Goal: Information Seeking & Learning: Find specific fact

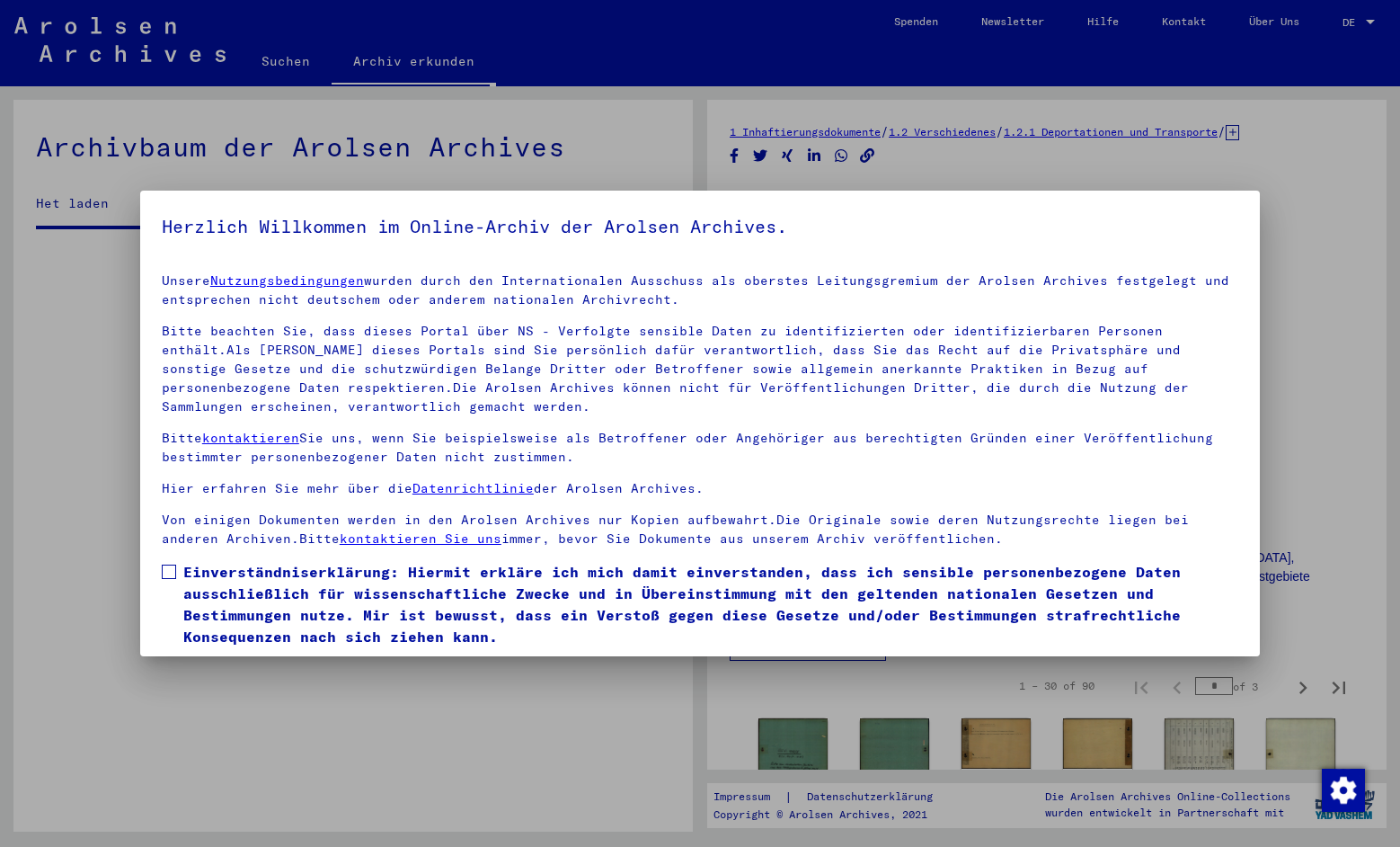
scroll to position [2161, 0]
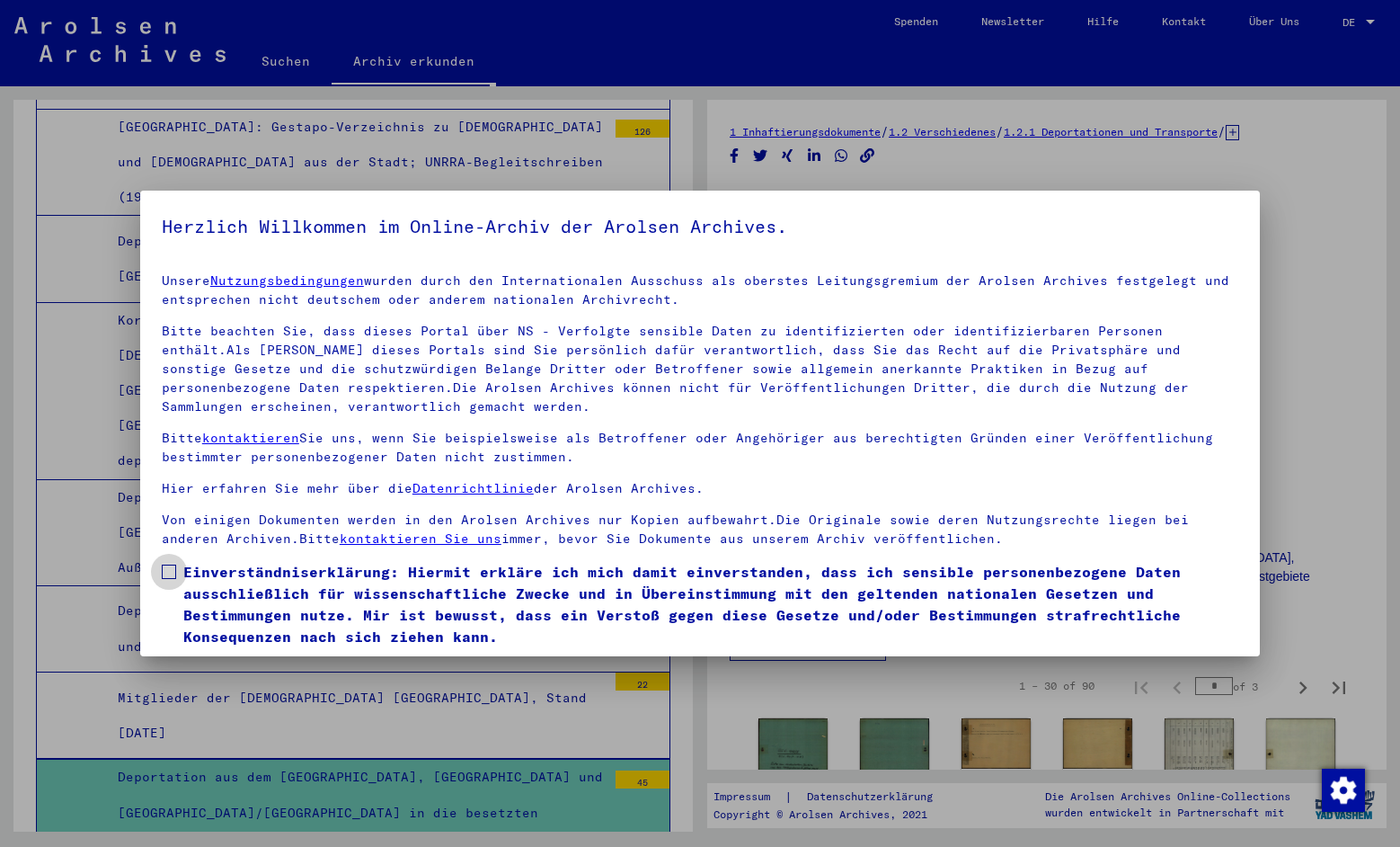
click at [173, 568] on span at bounding box center [168, 572] width 15 height 15
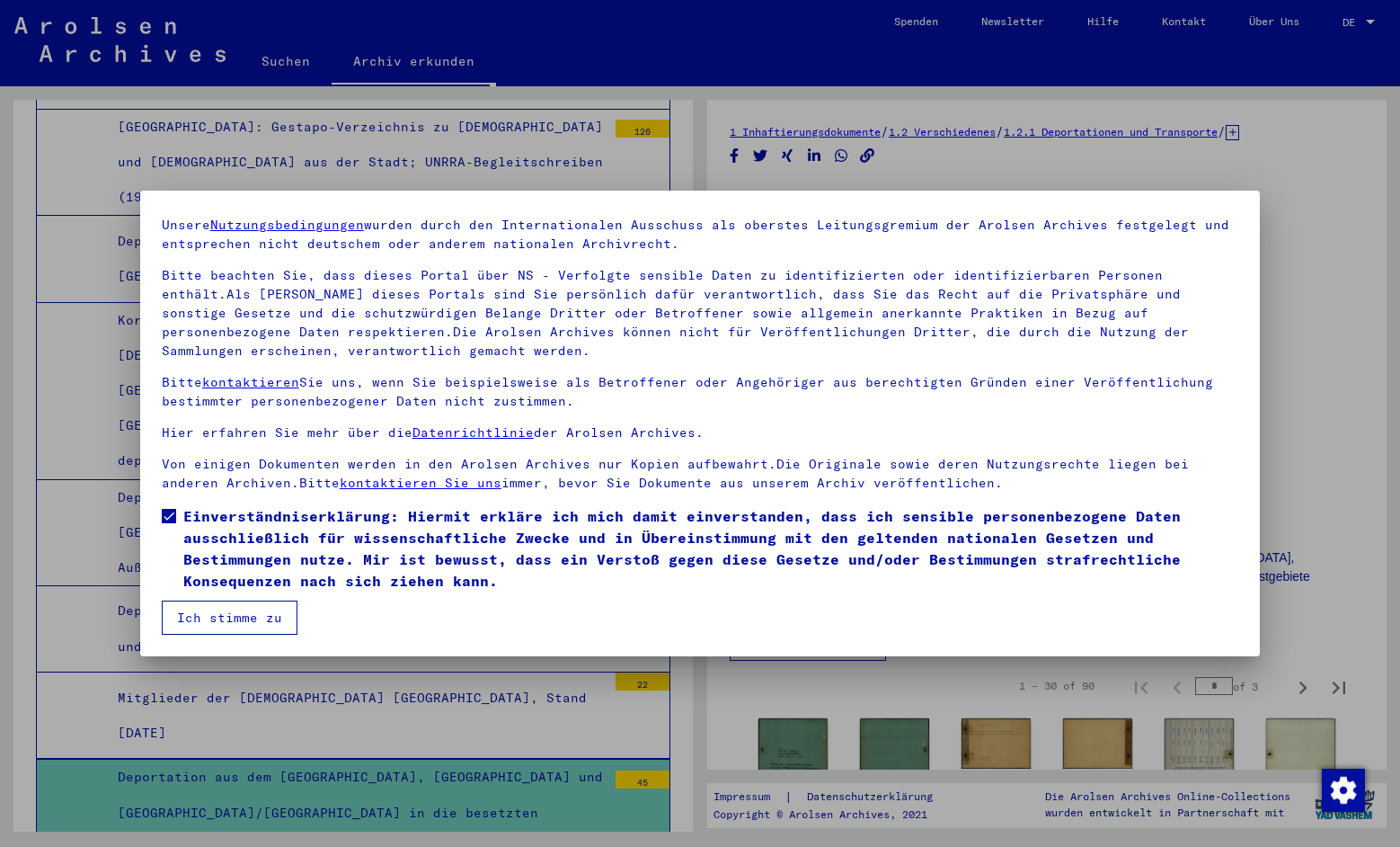
scroll to position [55, 0]
click at [239, 622] on button "Ich stimme zu" at bounding box center [229, 617] width 136 height 34
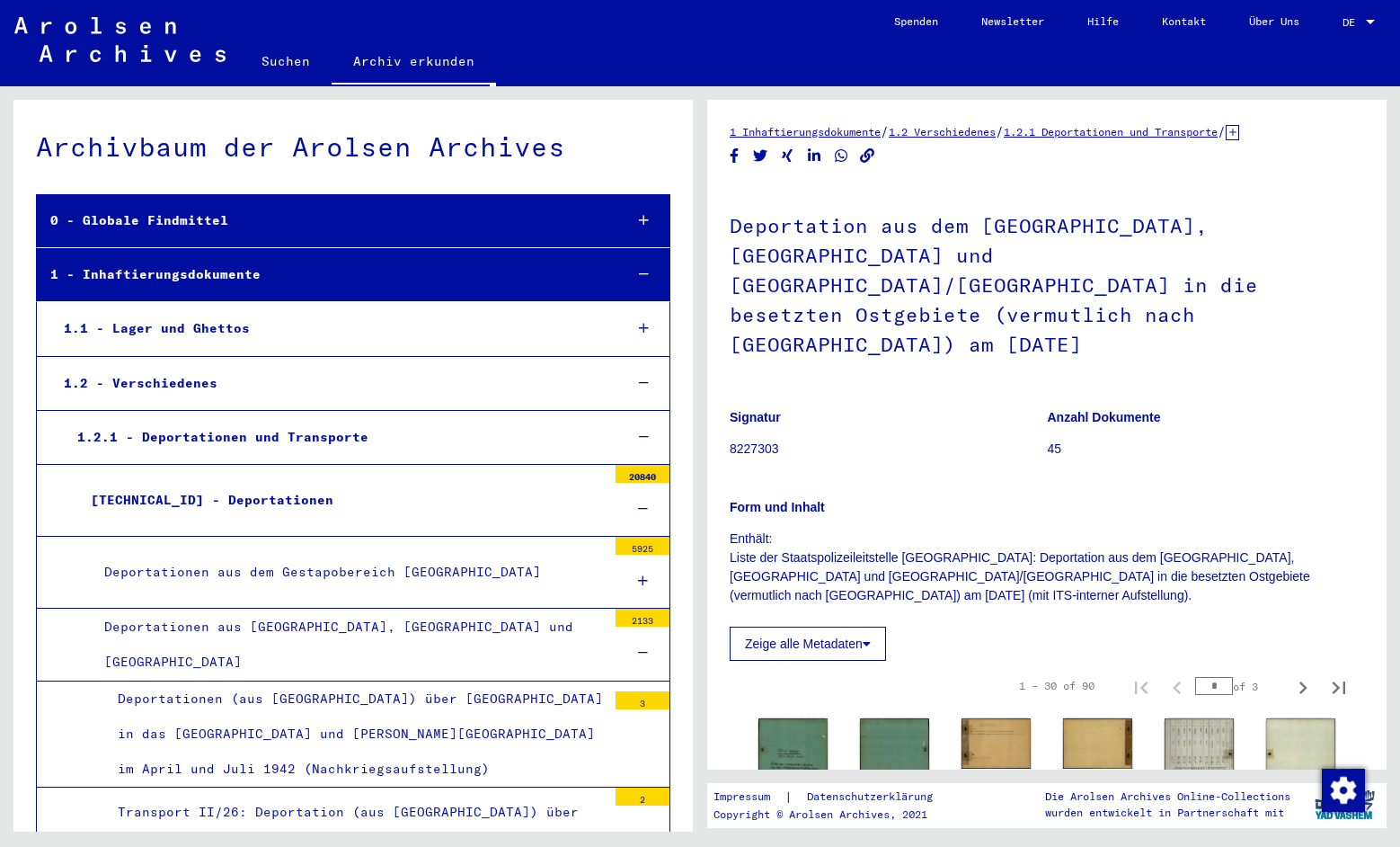
scroll to position [0, 0]
click at [305, 60] on link "Suchen" at bounding box center [285, 61] width 92 height 44
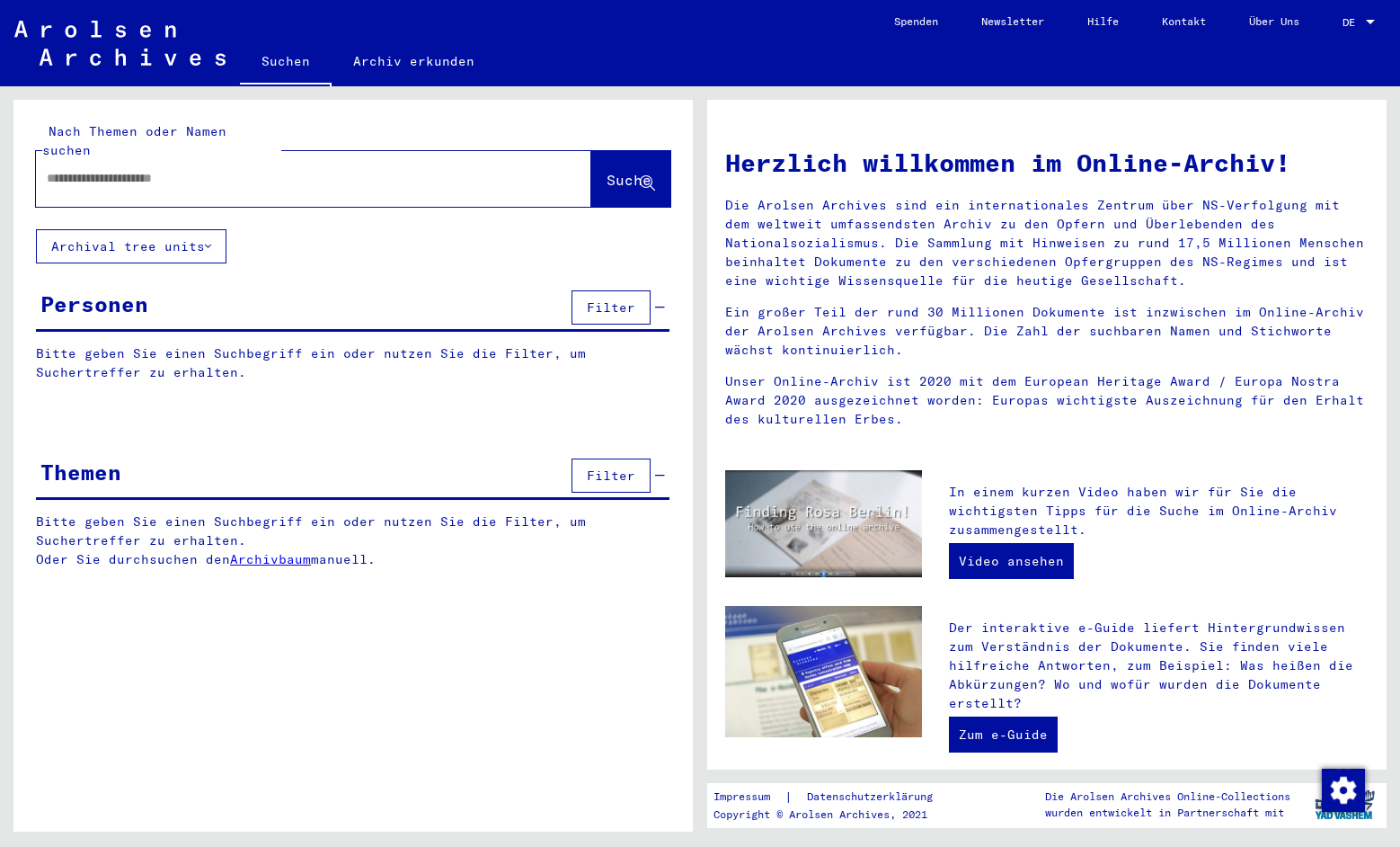
click at [258, 177] on div at bounding box center [286, 178] width 501 height 41
click at [241, 169] on input "text" at bounding box center [292, 178] width 491 height 19
type input "**********"
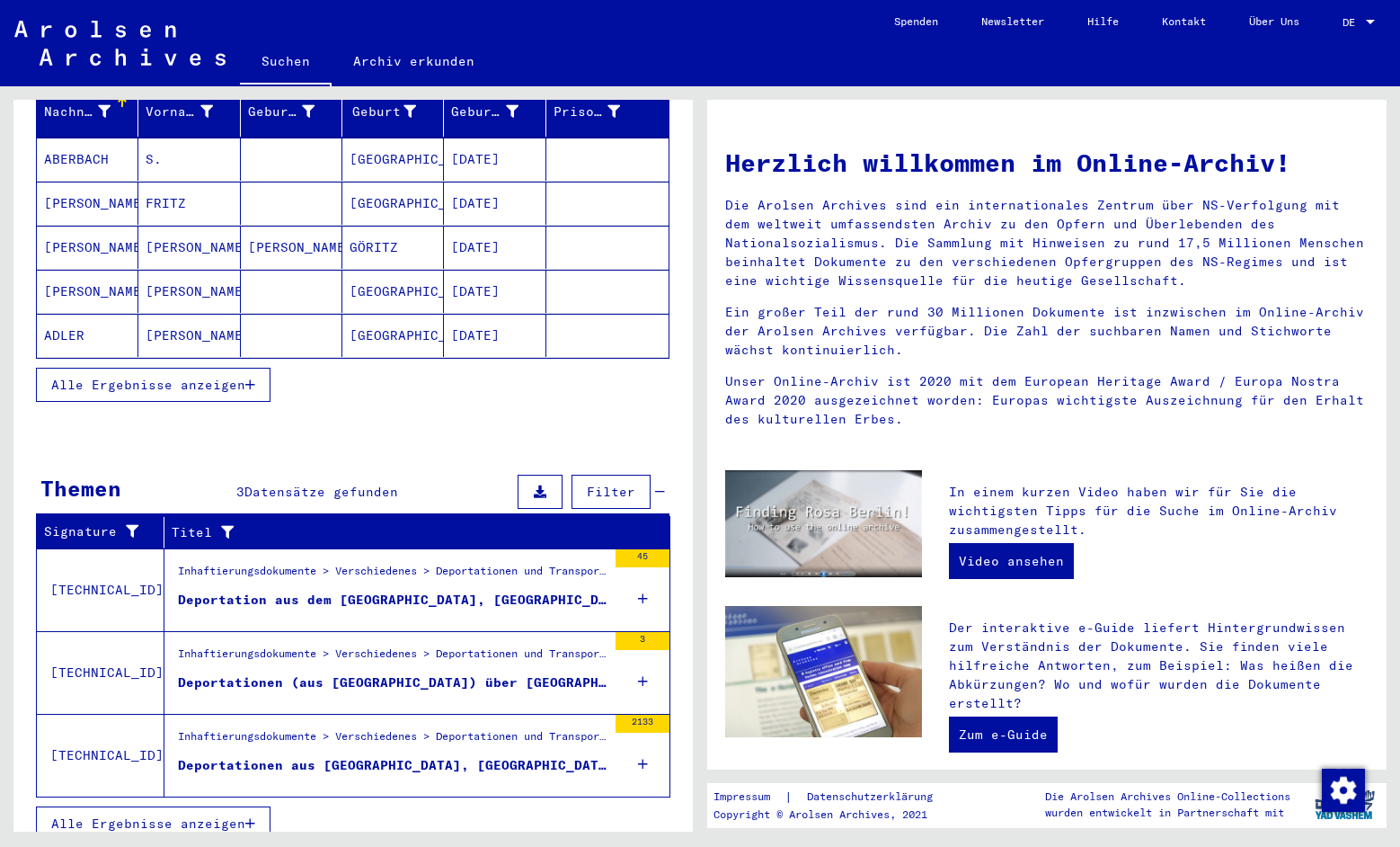
click at [666, 108] on div "Nachname Vorname Geburtsname Geburt‏ Geburtsdatum Prisoner # [PERSON_NAME] [PER…" at bounding box center [353, 256] width 679 height 339
click at [640, 660] on icon at bounding box center [643, 682] width 10 height 63
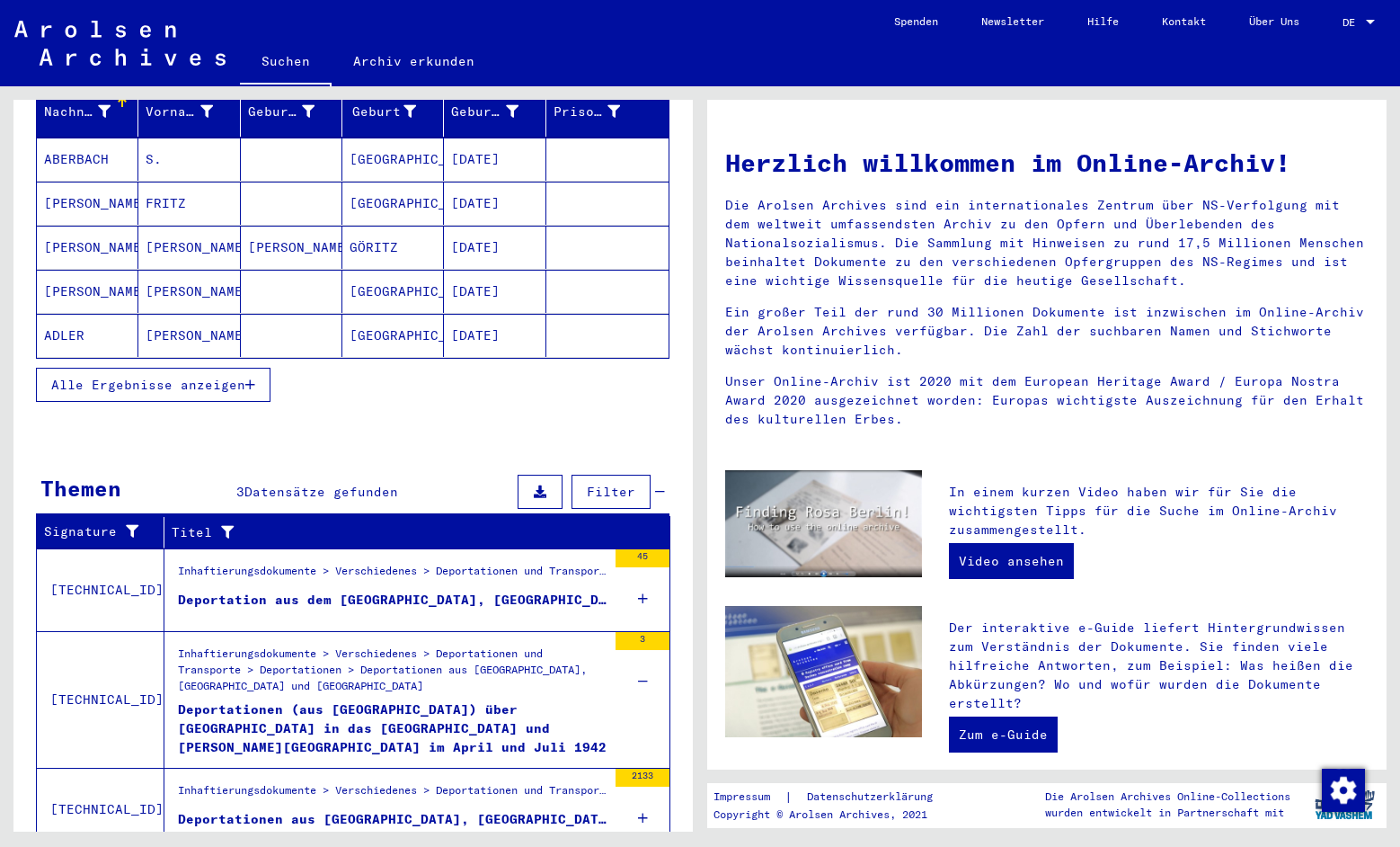
click at [380, 700] on div "Deportationen (aus [GEOGRAPHIC_DATA]) über [GEOGRAPHIC_DATA] in das [GEOGRAPHIC…" at bounding box center [392, 727] width 429 height 53
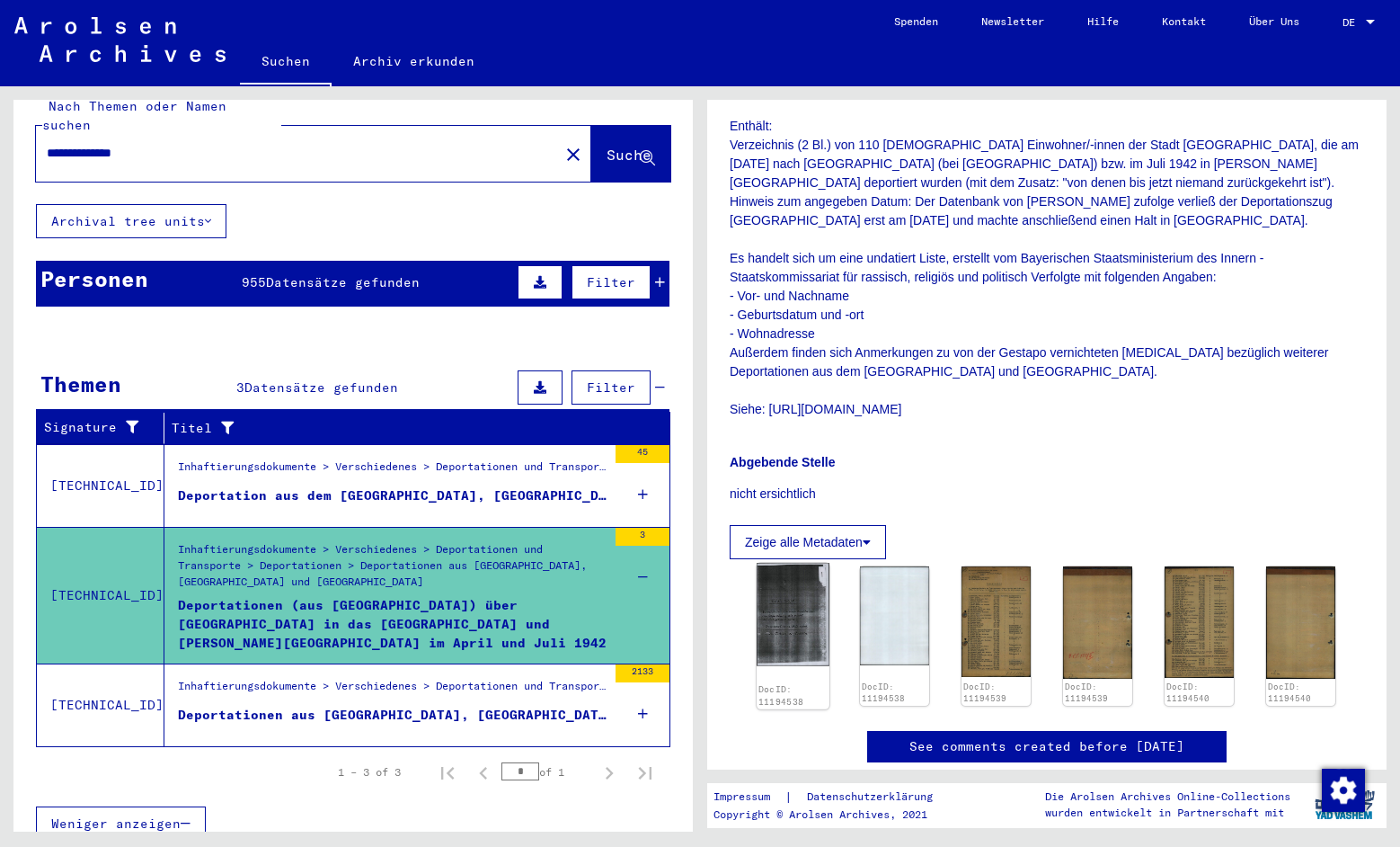
scroll to position [423, 0]
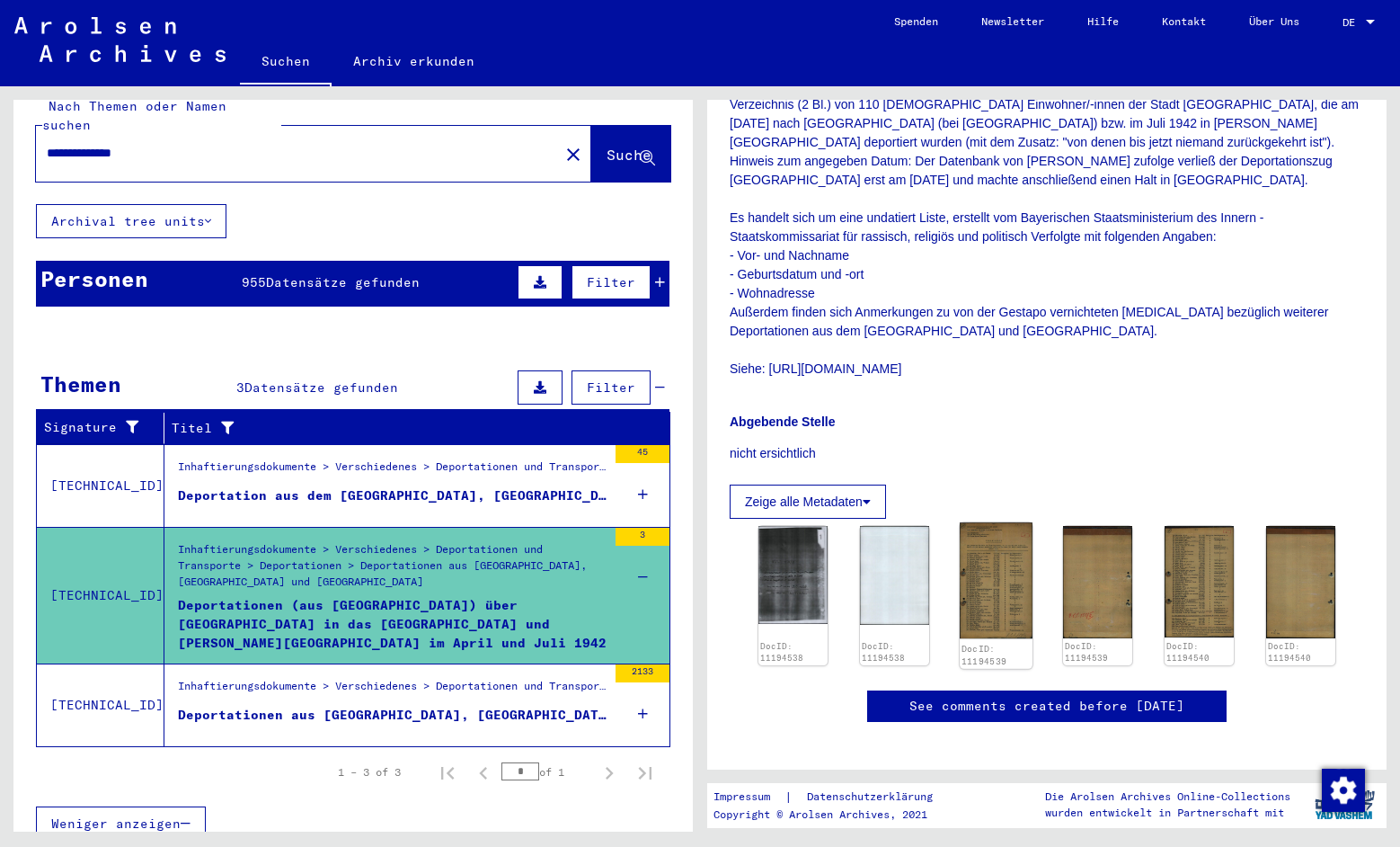
click at [983, 539] on img at bounding box center [996, 580] width 73 height 116
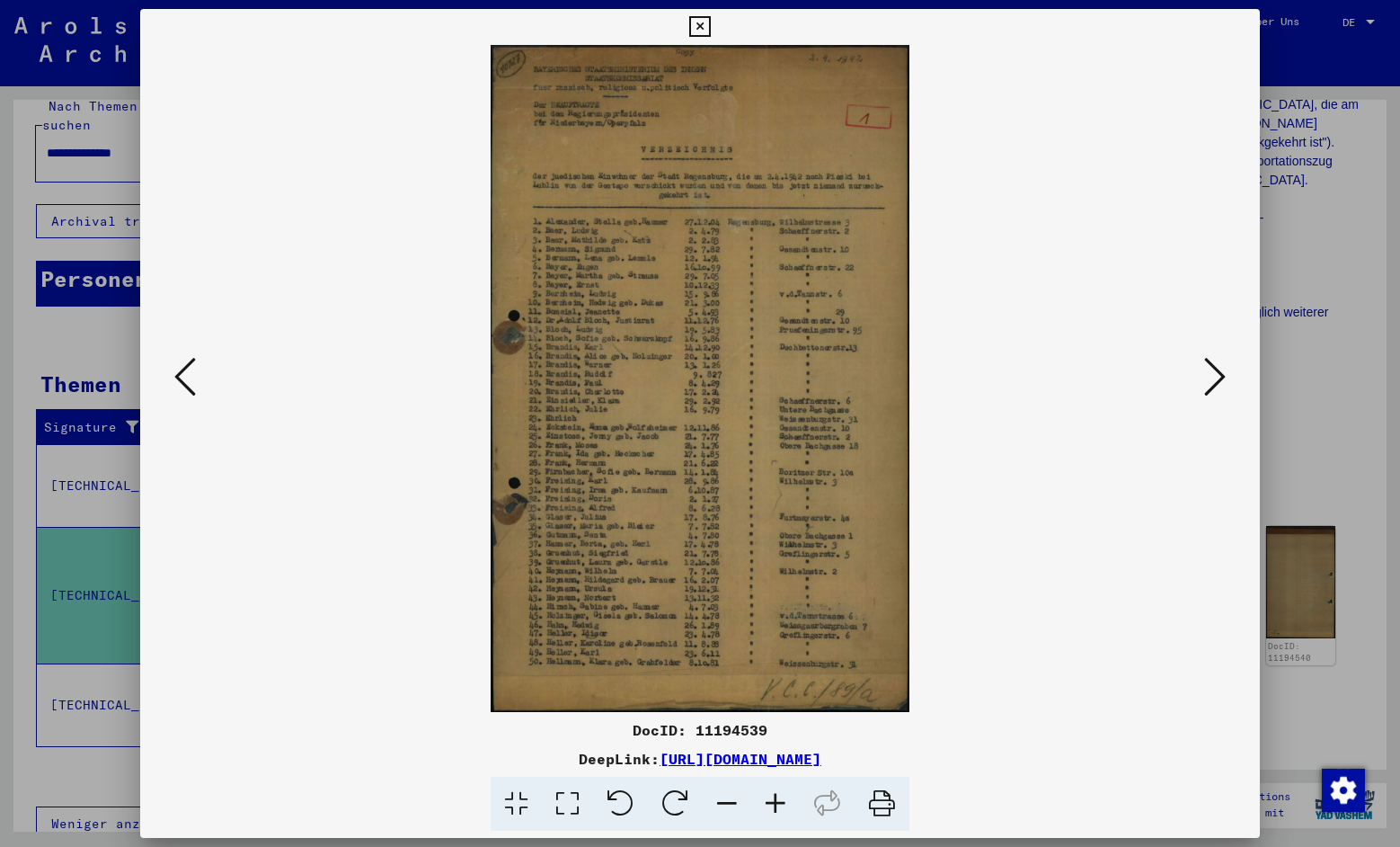
click at [710, 25] on icon at bounding box center [699, 27] width 21 height 22
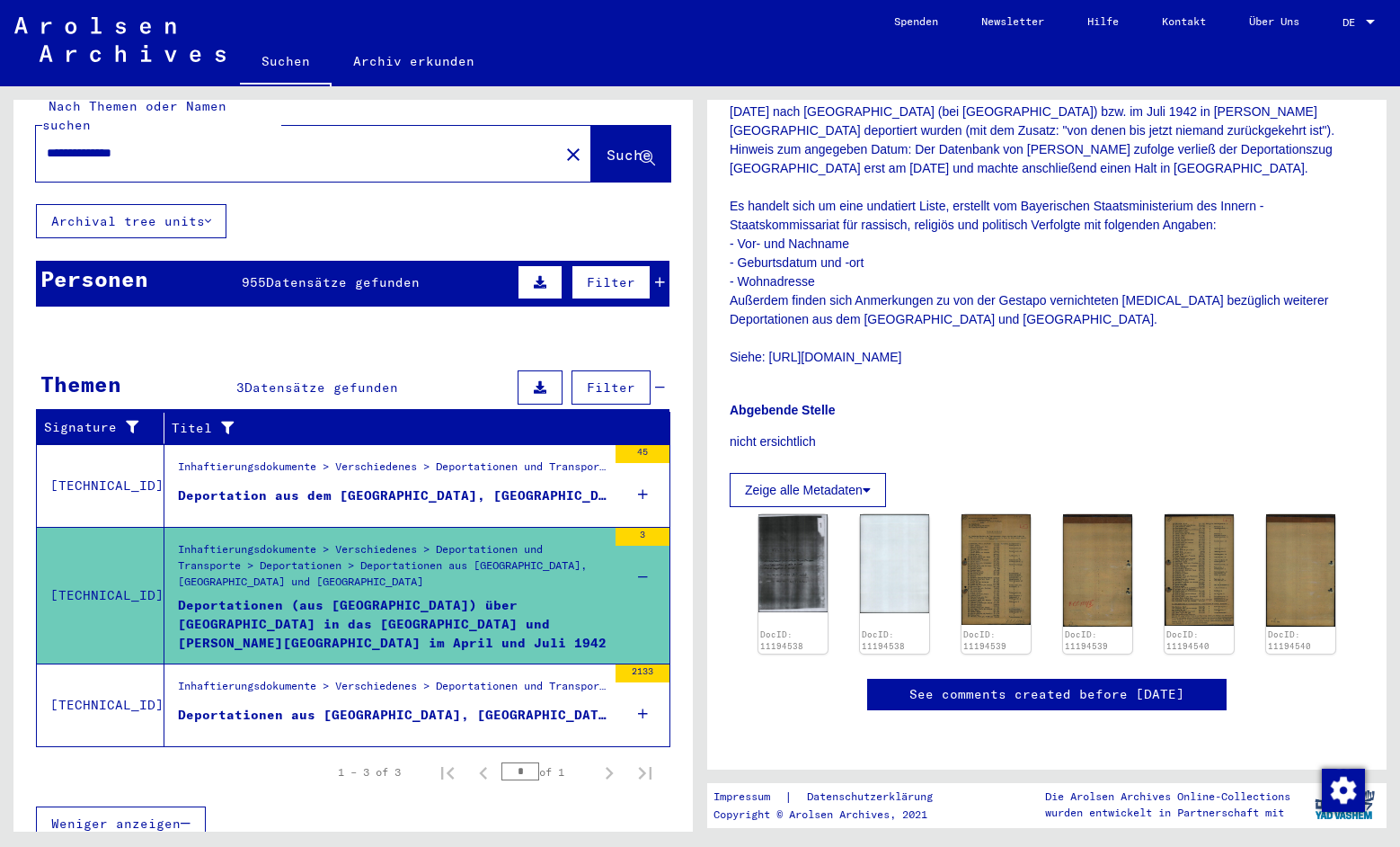
scroll to position [463, 0]
click at [1205, 511] on img at bounding box center [1199, 570] width 73 height 117
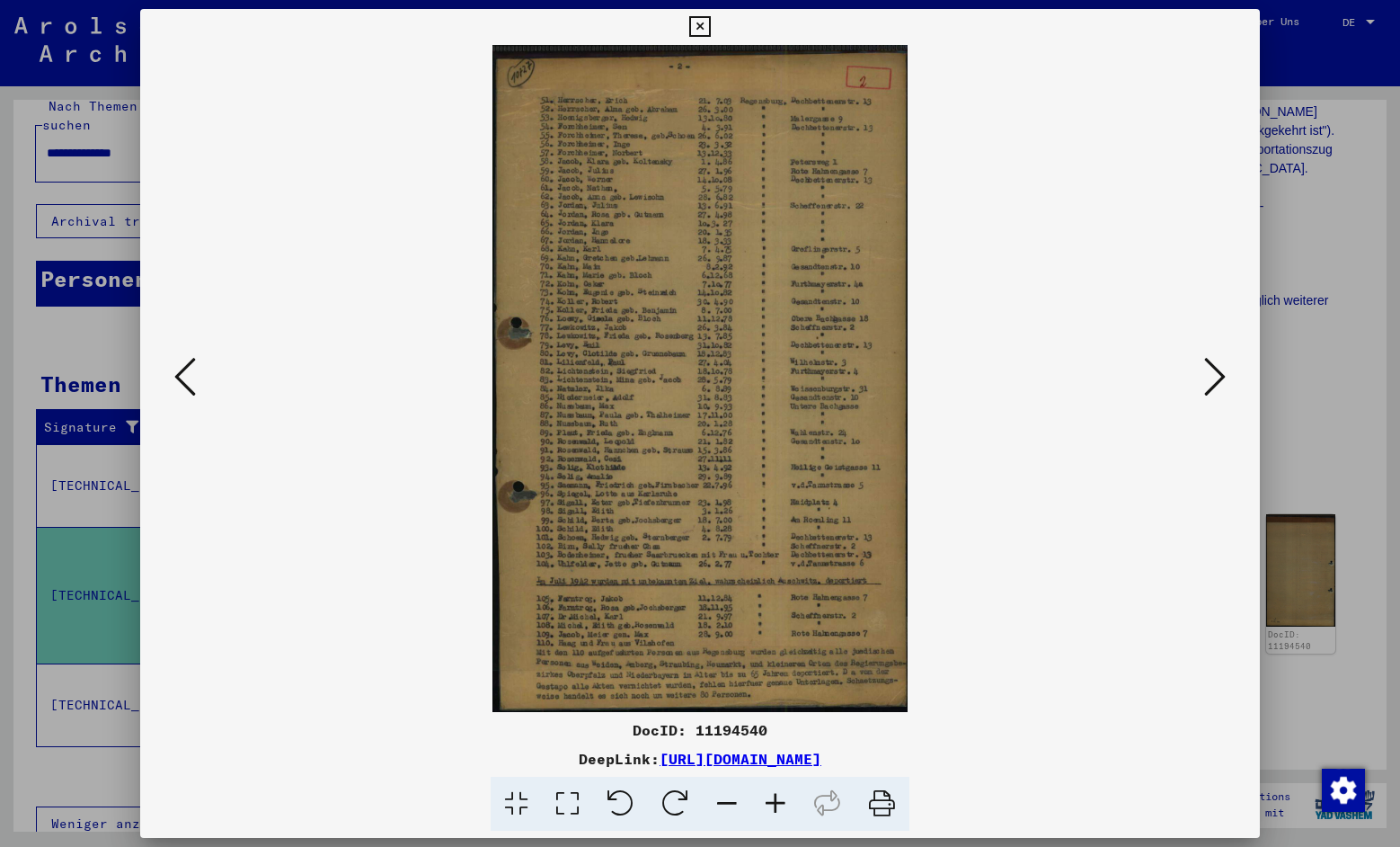
click at [574, 807] on icon at bounding box center [567, 803] width 51 height 54
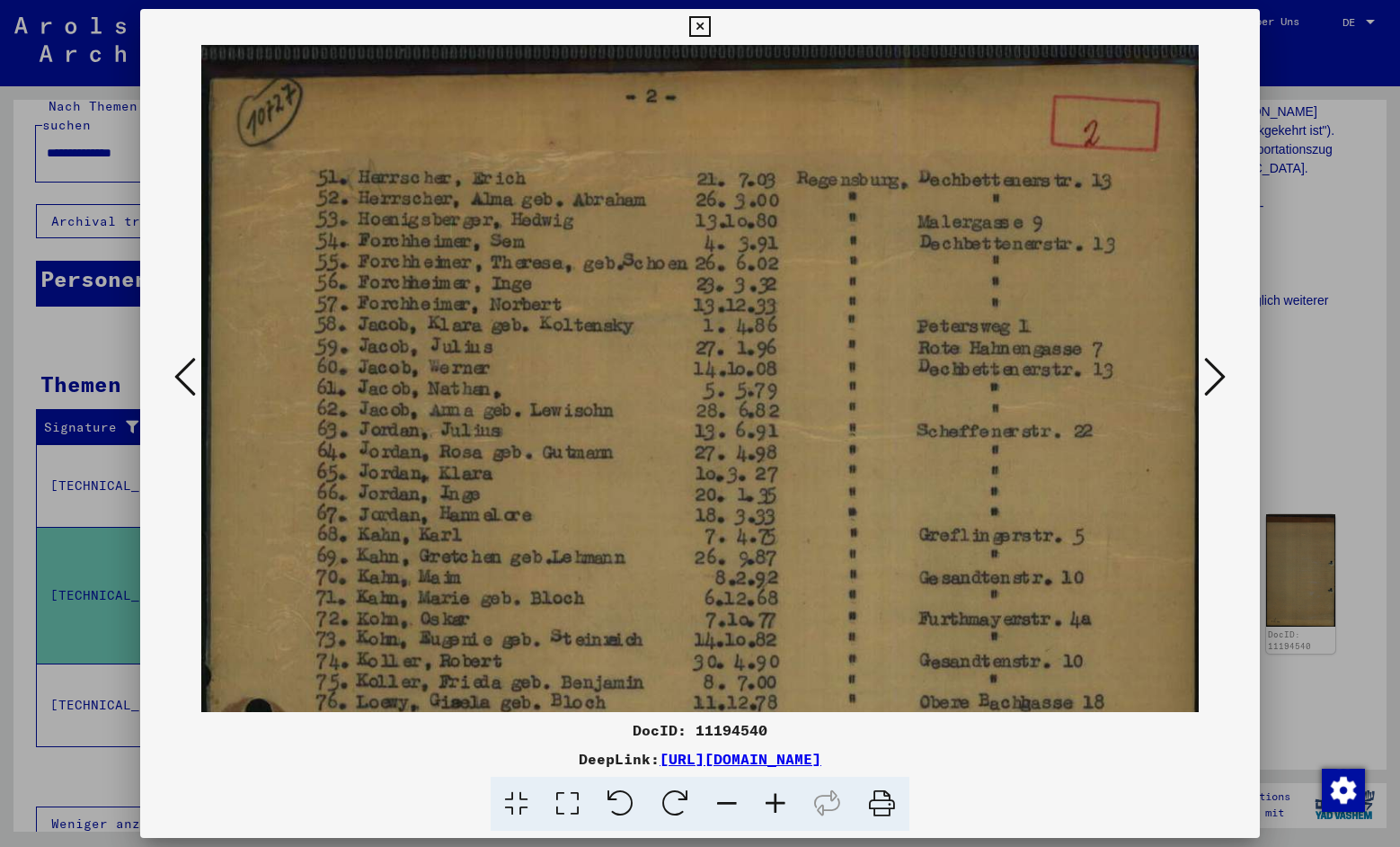
scroll to position [0, 0]
click at [710, 28] on icon at bounding box center [699, 27] width 21 height 22
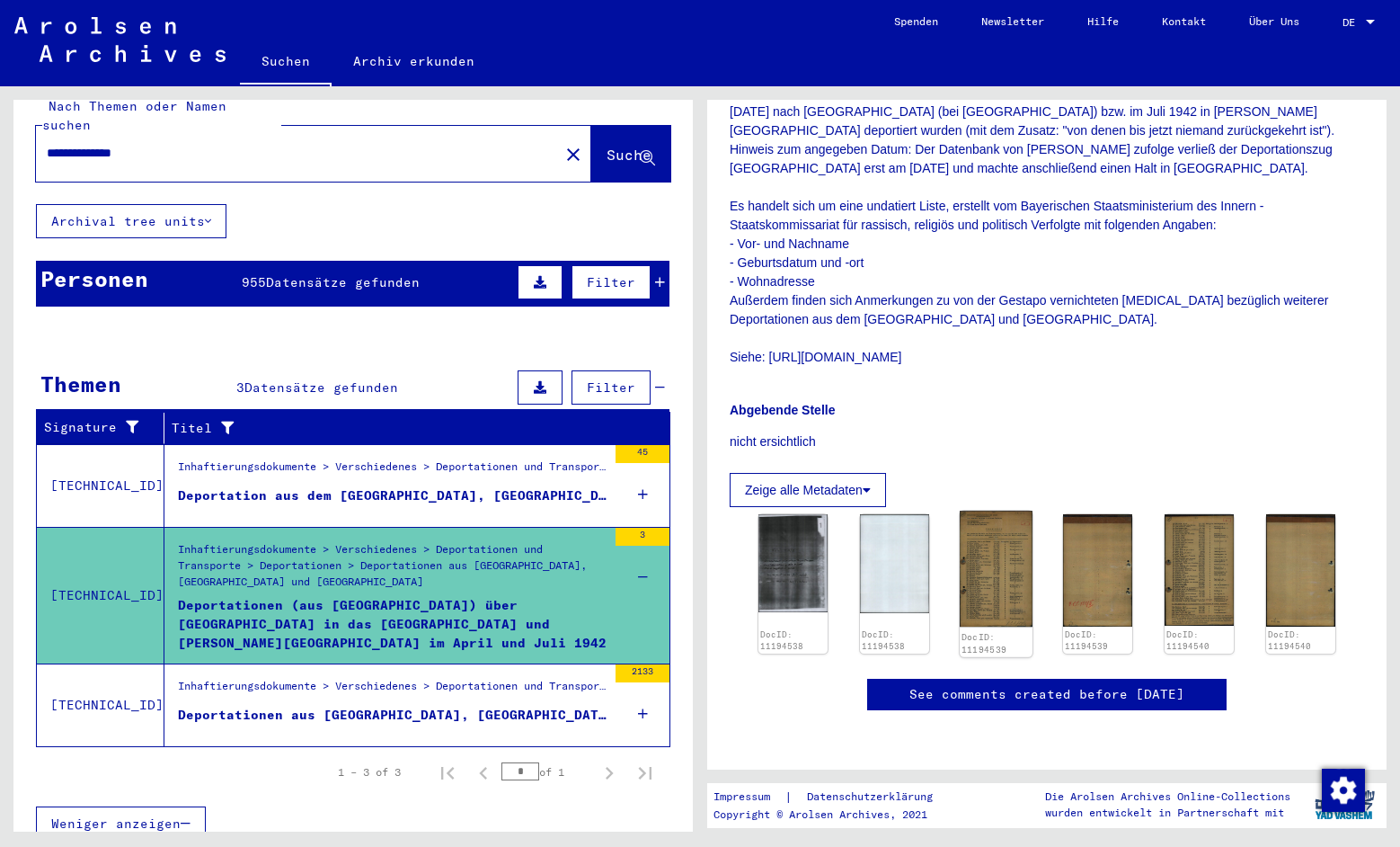
click at [991, 511] on img at bounding box center [996, 569] width 73 height 116
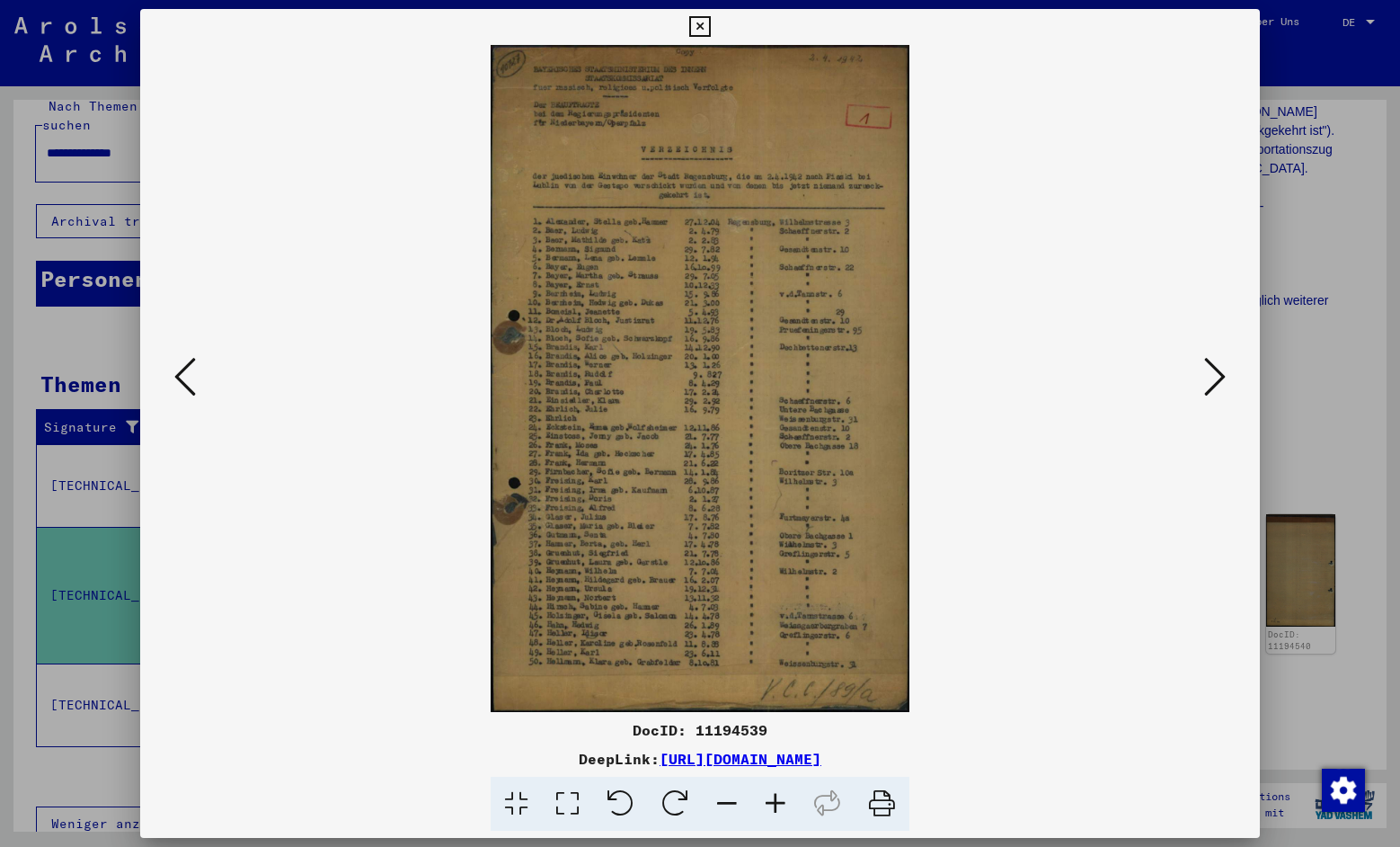
click at [610, 199] on img at bounding box center [699, 377] width 997 height 667
click at [567, 799] on icon at bounding box center [567, 803] width 51 height 54
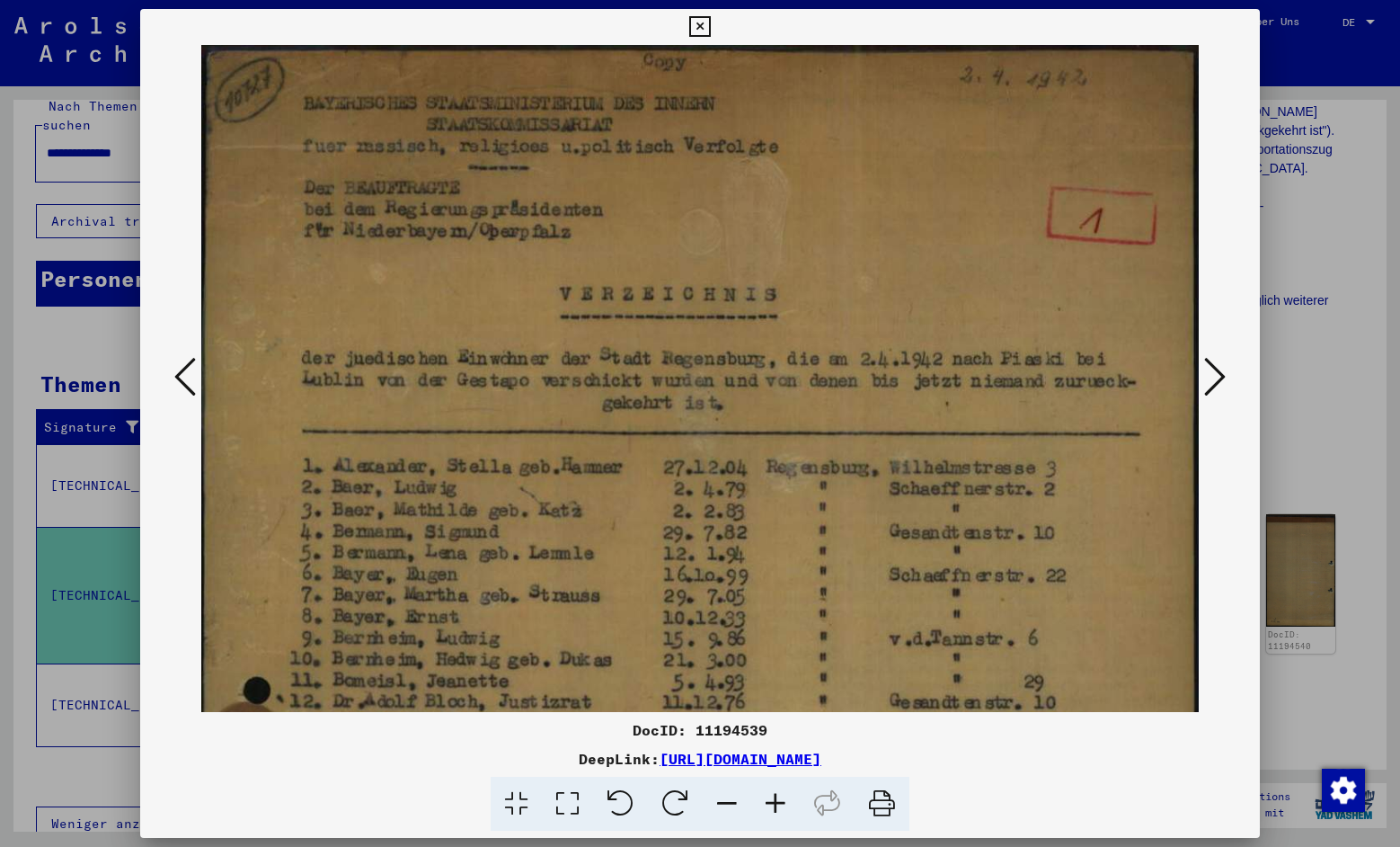
click at [710, 26] on icon at bounding box center [699, 27] width 21 height 22
